Goal: Task Accomplishment & Management: Manage account settings

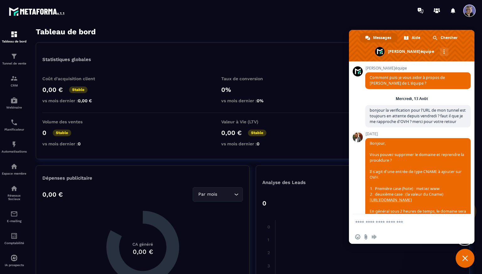
scroll to position [2149, 0]
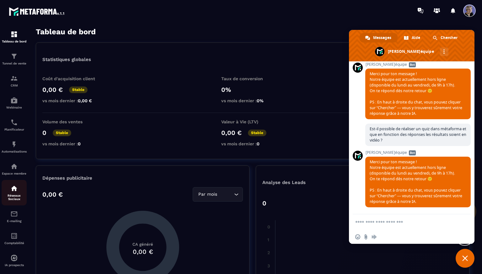
click at [19, 199] on p "Réseaux Sociaux" at bounding box center [14, 196] width 25 height 7
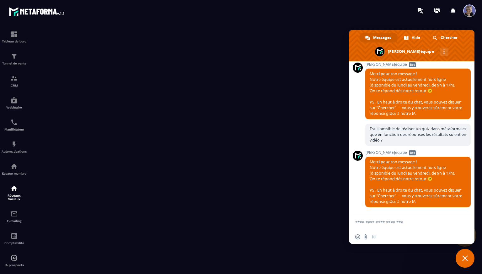
click at [465, 260] on span "Fermer le chat" at bounding box center [466, 258] width 6 height 6
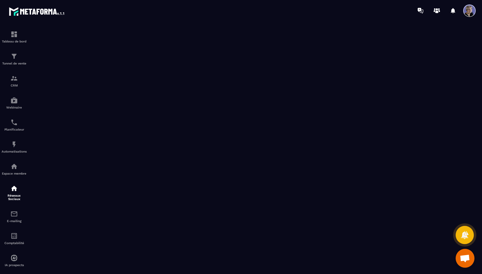
click at [467, 12] on span at bounding box center [470, 10] width 13 height 13
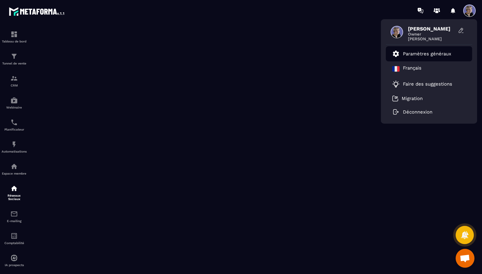
click at [427, 52] on p "Paramètres généraux" at bounding box center [427, 54] width 48 height 6
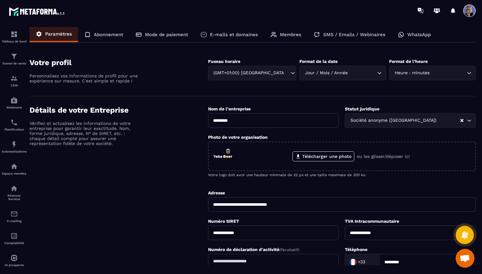
click at [288, 33] on p "Membres" at bounding box center [290, 35] width 21 height 6
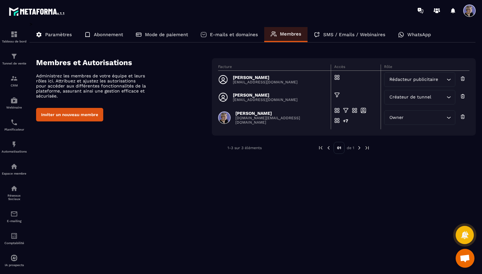
click at [262, 81] on p "[EMAIL_ADDRESS][DOMAIN_NAME]" at bounding box center [265, 82] width 65 height 4
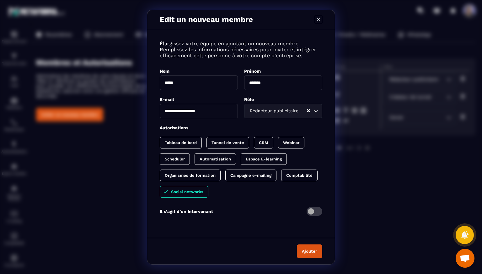
click at [264, 159] on p "Espace E-learning" at bounding box center [264, 158] width 36 height 5
click at [224, 158] on p "Automatisation" at bounding box center [215, 158] width 31 height 5
click at [183, 157] on p "Scheduler" at bounding box center [175, 158] width 20 height 5
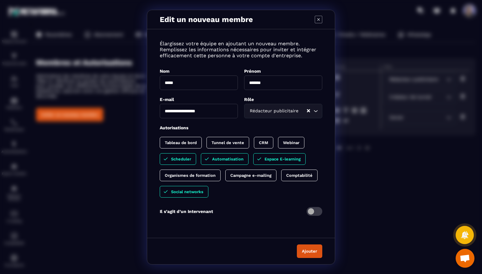
click at [314, 251] on button "Ajouter" at bounding box center [309, 251] width 25 height 14
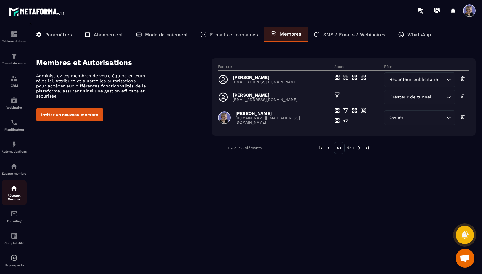
click at [17, 194] on div "Réseaux Sociaux" at bounding box center [14, 192] width 25 height 16
